Goal: Information Seeking & Learning: Understand process/instructions

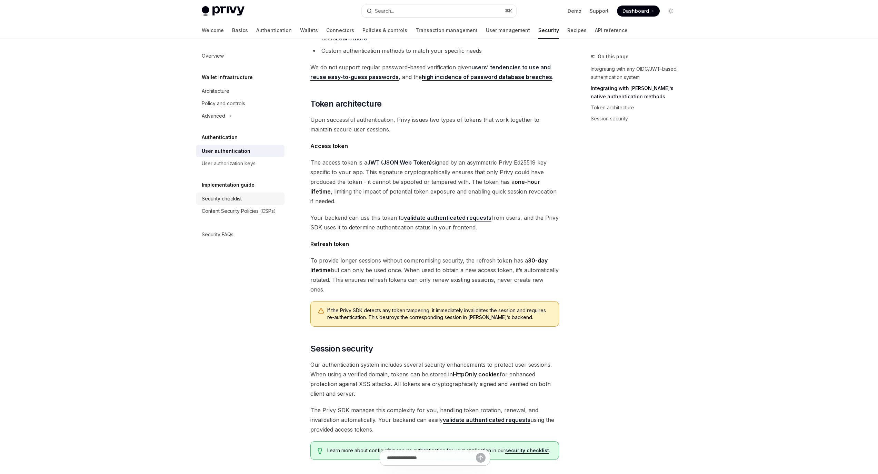
scroll to position [305, 0]
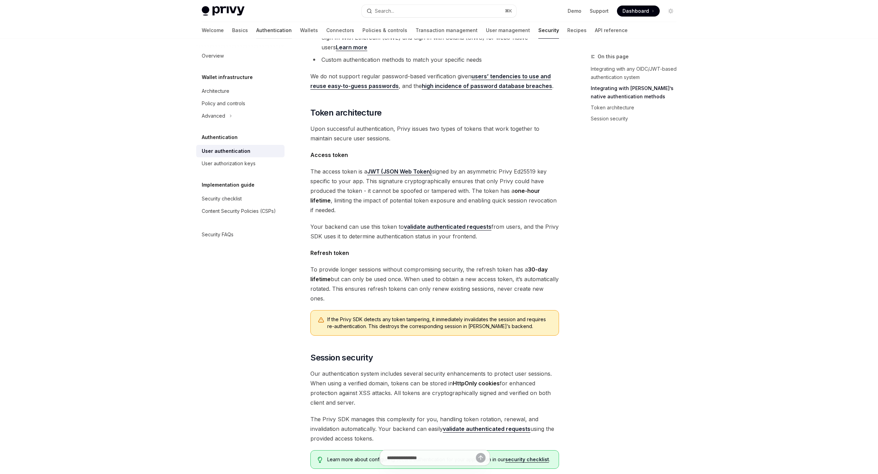
click at [256, 32] on link "Authentication" at bounding box center [274, 30] width 36 height 17
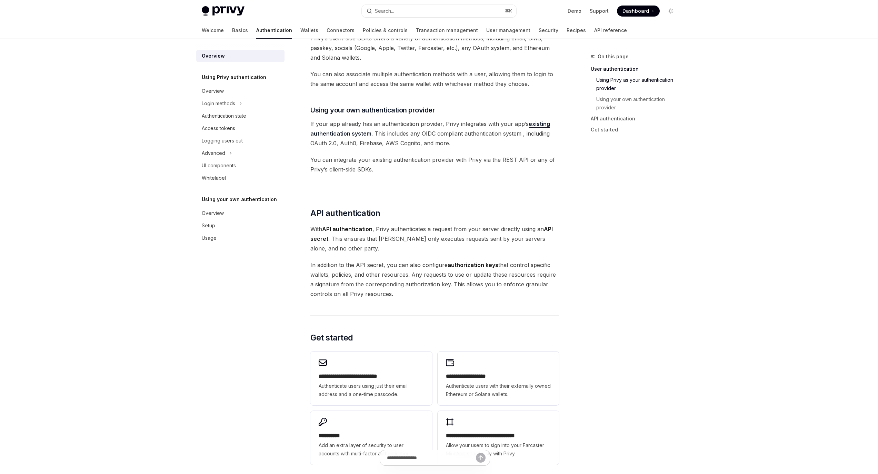
scroll to position [400, 0]
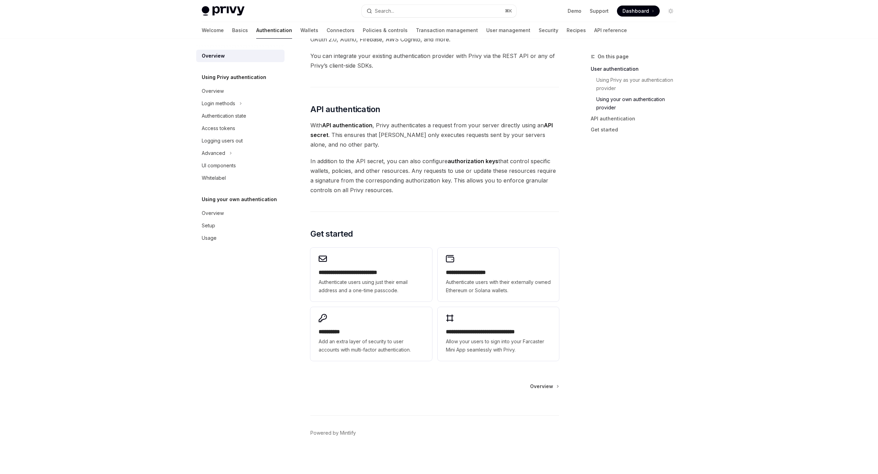
click at [492, 183] on span "In addition to the API secret, you can also configure authorization keys that c…" at bounding box center [434, 175] width 249 height 39
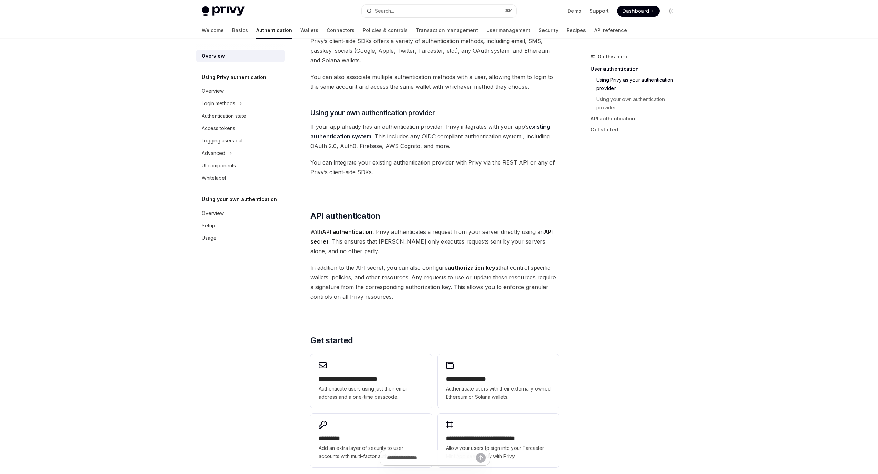
scroll to position [247, 0]
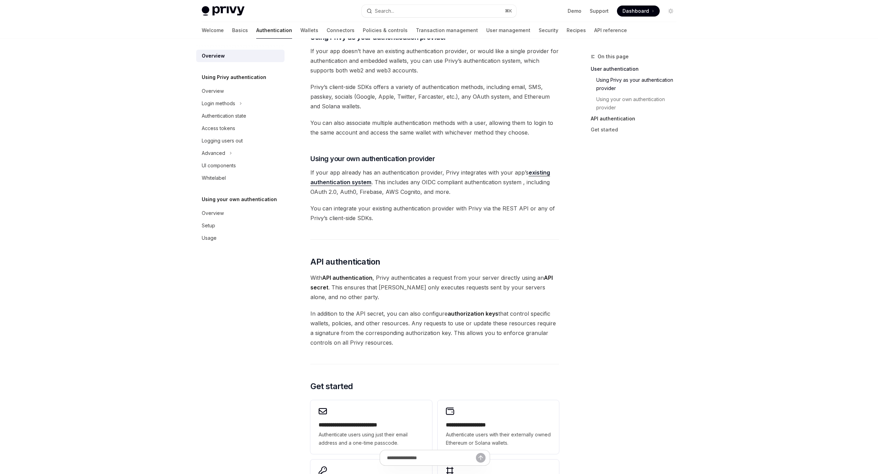
click at [620, 121] on link "API authentication" at bounding box center [636, 118] width 91 height 11
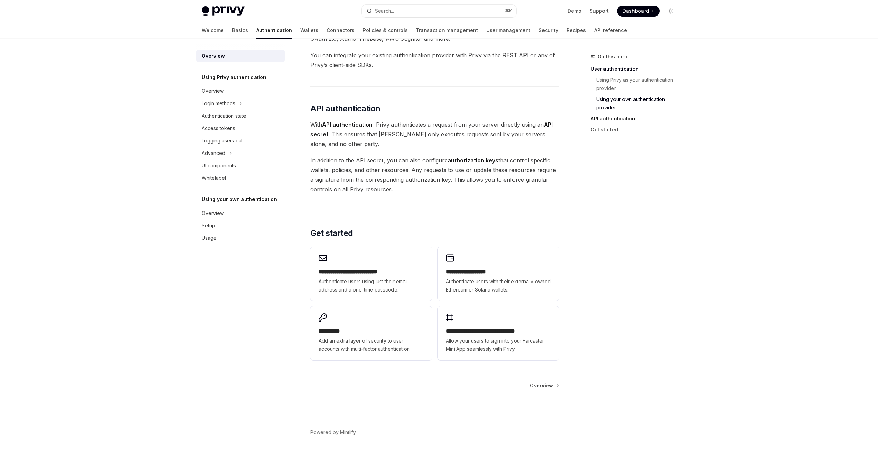
scroll to position [401, 0]
click at [357, 127] on strong "API authentication" at bounding box center [347, 124] width 50 height 7
click at [469, 285] on span "Authenticate users with their externally owned Ethereum or Solana wallets." at bounding box center [498, 285] width 105 height 17
type textarea "*"
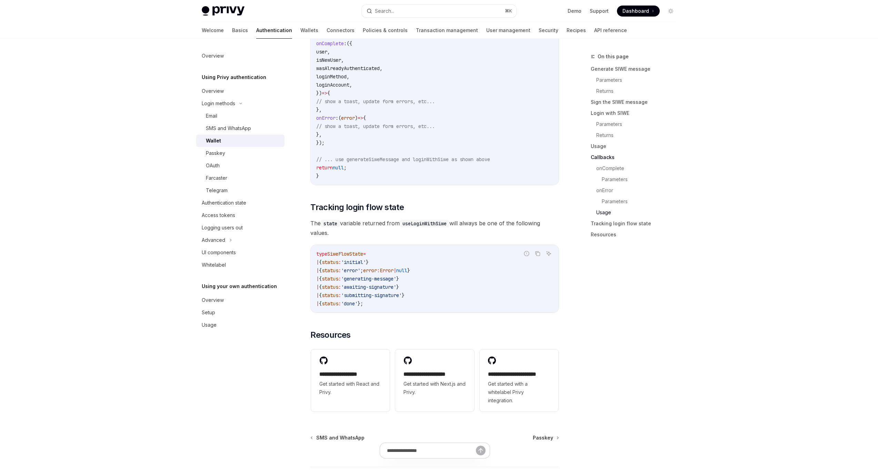
scroll to position [1629, 0]
